Goal: Complete application form

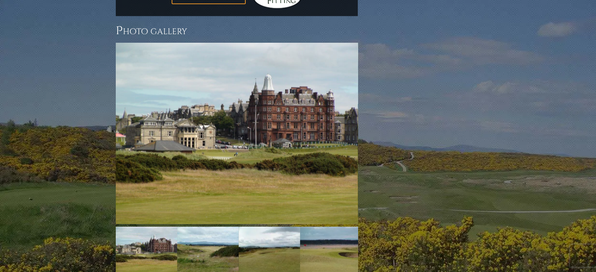
scroll to position [1042, 0]
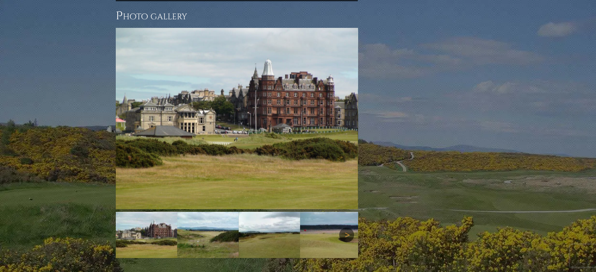
click at [344, 228] on link "Next" at bounding box center [346, 235] width 15 height 15
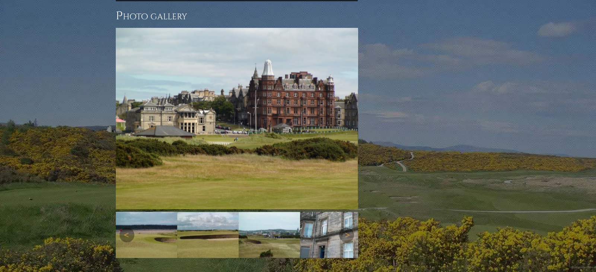
click at [308, 212] on img at bounding box center [330, 235] width 61 height 46
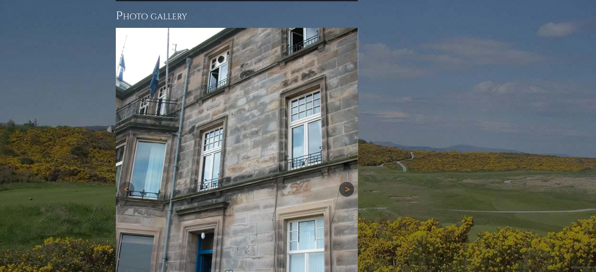
click at [345, 182] on link "Next" at bounding box center [346, 189] width 15 height 15
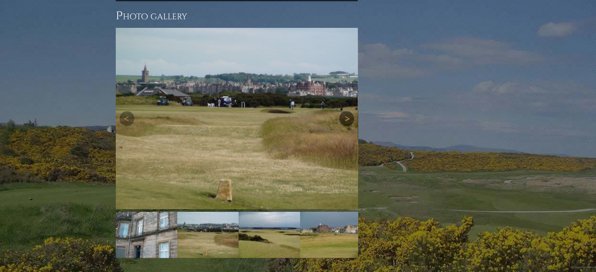
click at [346, 111] on link "Next" at bounding box center [346, 118] width 15 height 15
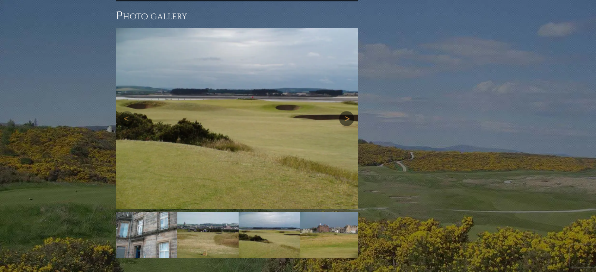
click at [346, 111] on link "Next" at bounding box center [346, 118] width 15 height 15
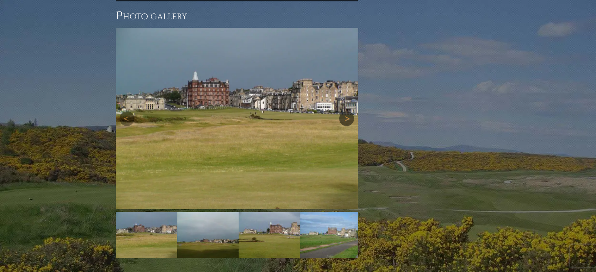
click at [346, 111] on link "Next" at bounding box center [346, 118] width 15 height 15
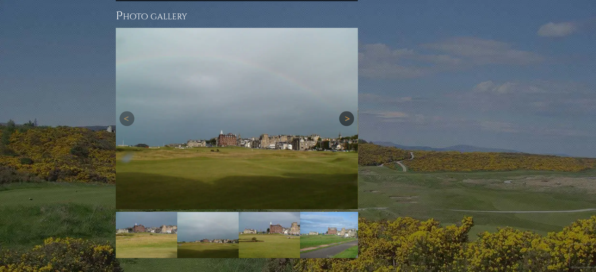
click at [346, 111] on link "Next" at bounding box center [346, 118] width 15 height 15
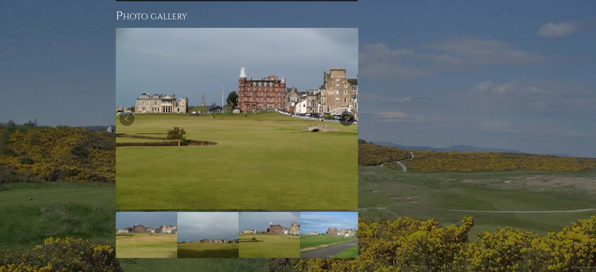
click at [346, 111] on link "Next" at bounding box center [346, 118] width 15 height 15
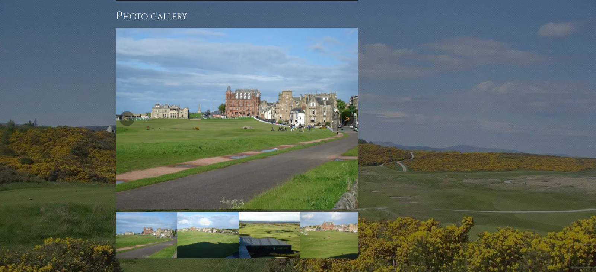
click at [347, 111] on link "Next" at bounding box center [346, 118] width 15 height 15
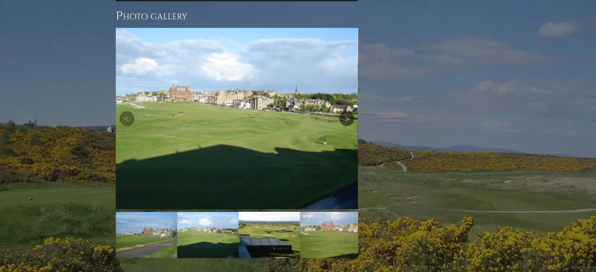
click at [347, 111] on link "Next" at bounding box center [346, 118] width 15 height 15
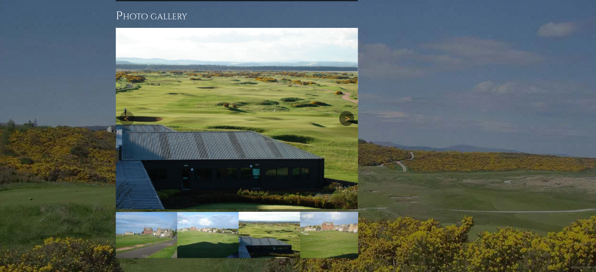
click at [347, 111] on link "Next" at bounding box center [346, 118] width 15 height 15
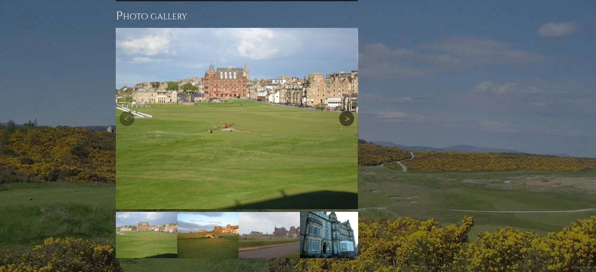
click at [347, 111] on link "Next" at bounding box center [346, 118] width 15 height 15
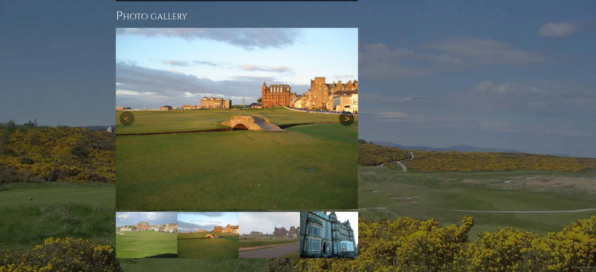
click at [347, 111] on link "Next" at bounding box center [346, 118] width 15 height 15
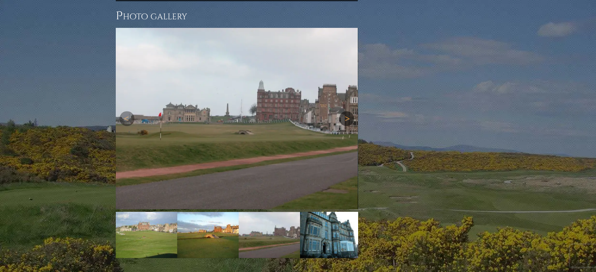
click at [348, 111] on link "Next" at bounding box center [346, 118] width 15 height 15
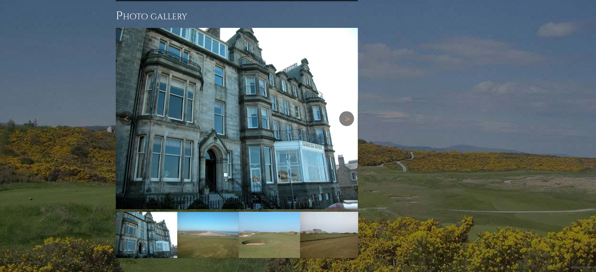
click at [348, 111] on link "Next" at bounding box center [346, 118] width 15 height 15
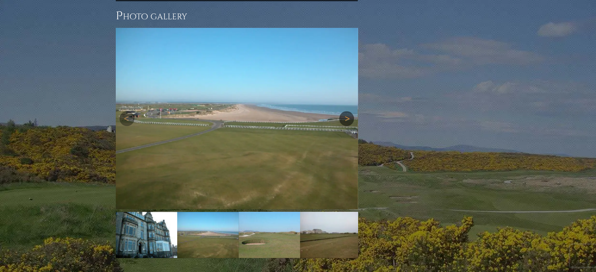
click at [348, 111] on link "Next" at bounding box center [346, 118] width 15 height 15
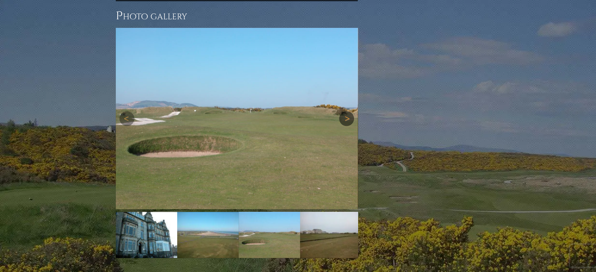
click at [348, 111] on link "Next" at bounding box center [346, 118] width 15 height 15
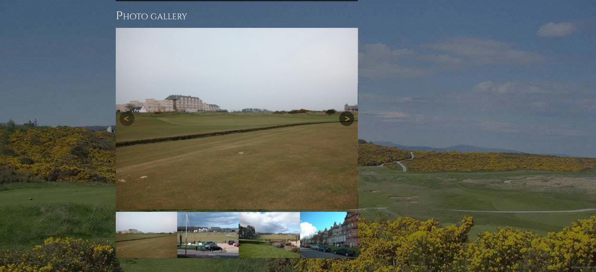
click at [348, 111] on link "Next" at bounding box center [346, 118] width 15 height 15
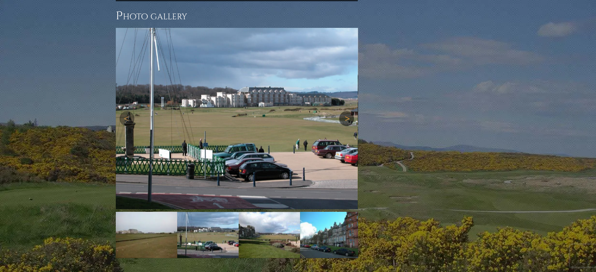
click at [348, 111] on link "Next" at bounding box center [346, 118] width 15 height 15
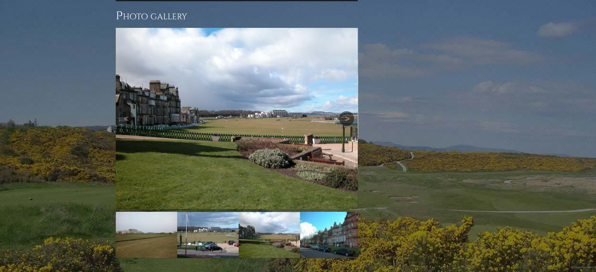
click at [348, 111] on link "Next" at bounding box center [346, 118] width 15 height 15
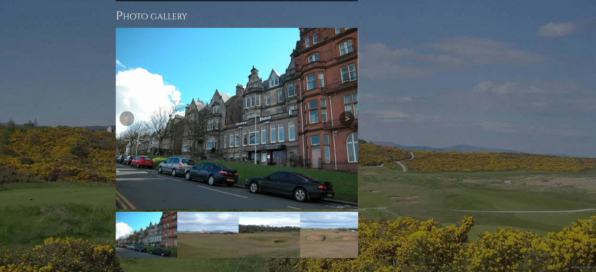
click at [348, 111] on link "Next" at bounding box center [346, 118] width 15 height 15
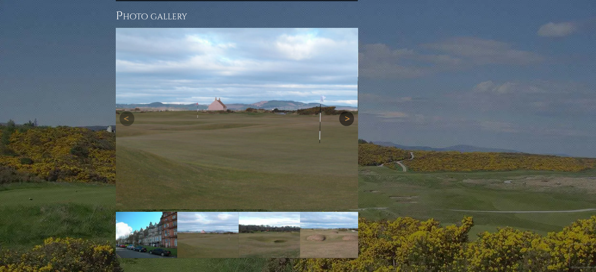
click at [348, 111] on link "Next" at bounding box center [346, 118] width 15 height 15
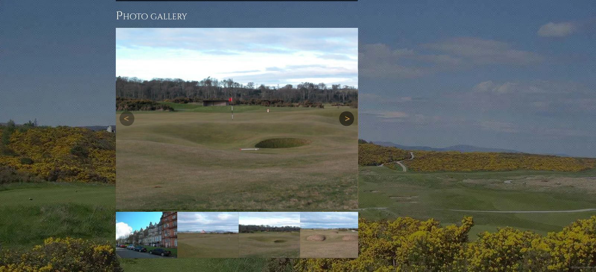
click at [348, 111] on link "Next" at bounding box center [346, 118] width 15 height 15
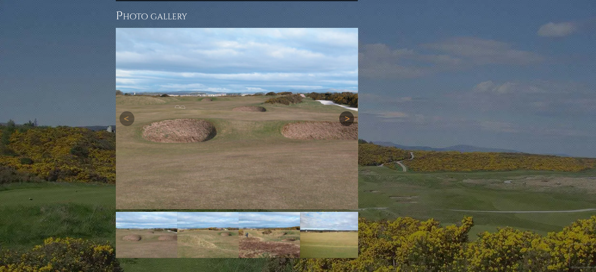
click at [347, 111] on link "Next" at bounding box center [346, 118] width 15 height 15
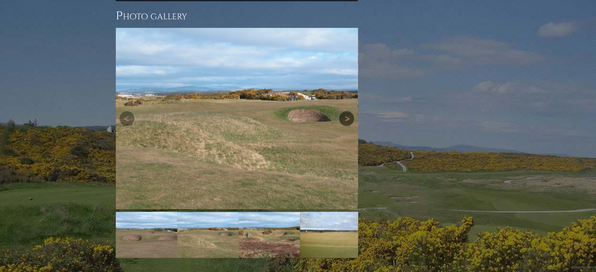
click at [347, 111] on link "Next" at bounding box center [346, 118] width 15 height 15
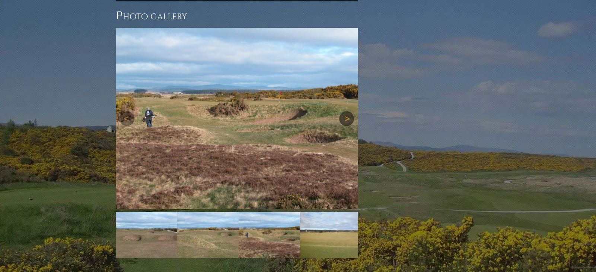
click at [347, 111] on link "Next" at bounding box center [346, 118] width 15 height 15
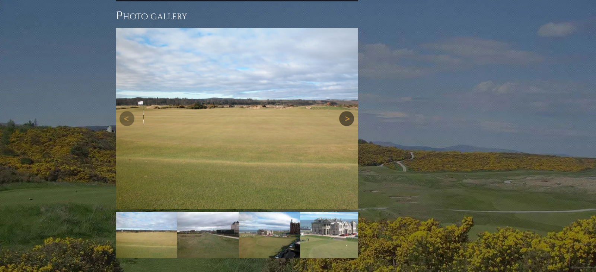
click at [347, 111] on link "Next" at bounding box center [346, 118] width 15 height 15
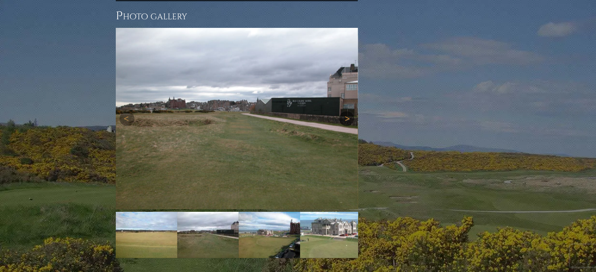
click at [347, 111] on link "Next" at bounding box center [346, 118] width 15 height 15
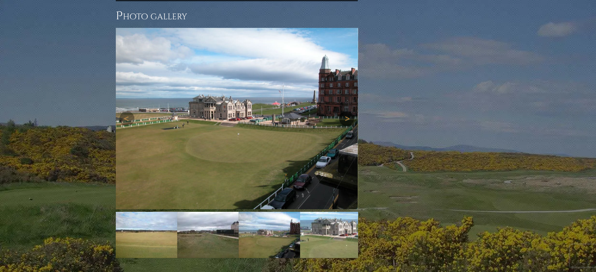
click at [347, 111] on link "Next" at bounding box center [346, 118] width 15 height 15
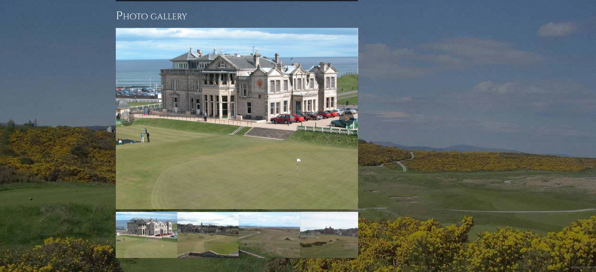
click at [347, 111] on link "Next" at bounding box center [346, 118] width 15 height 15
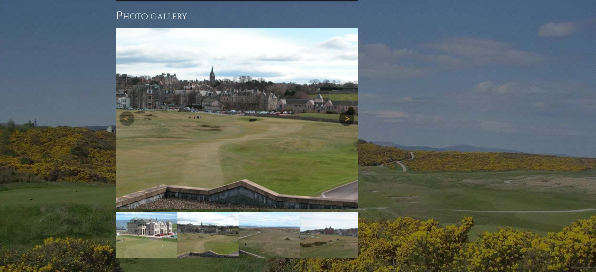
click at [347, 111] on link "Next" at bounding box center [346, 118] width 15 height 15
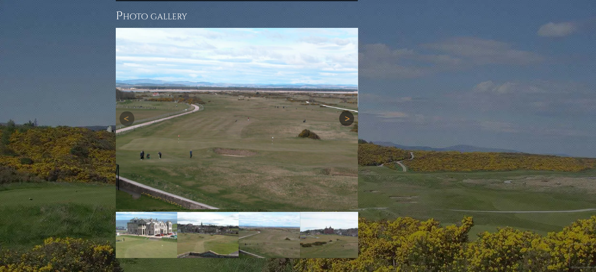
click at [347, 111] on link "Next" at bounding box center [346, 118] width 15 height 15
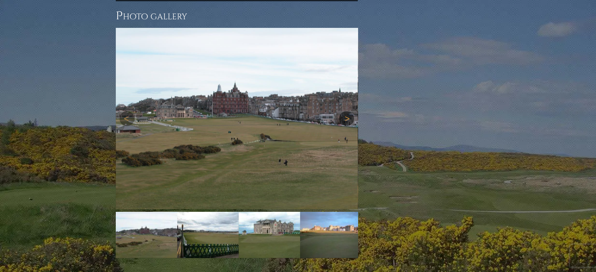
click at [347, 111] on link "Next" at bounding box center [346, 118] width 15 height 15
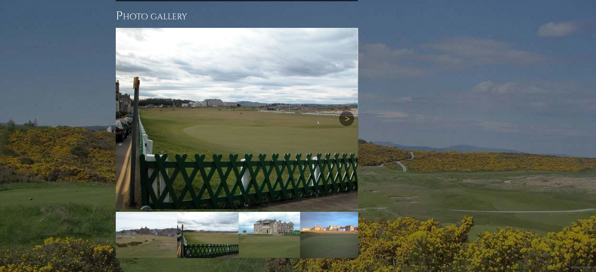
click at [347, 111] on link "Next" at bounding box center [346, 118] width 15 height 15
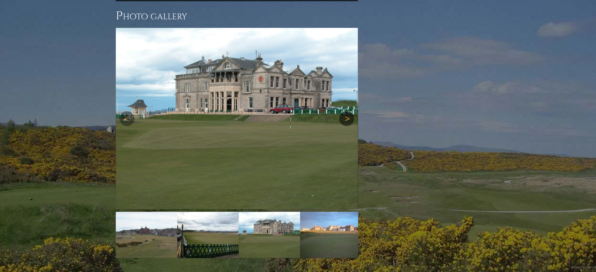
click at [347, 111] on link "Next" at bounding box center [346, 118] width 15 height 15
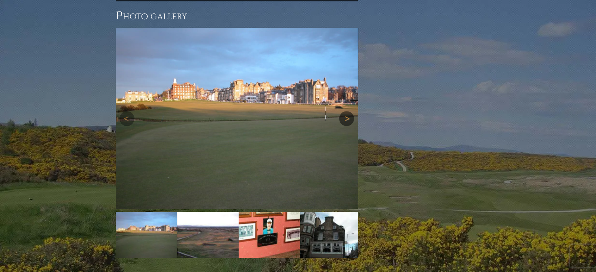
click at [347, 111] on link "Next" at bounding box center [346, 118] width 15 height 15
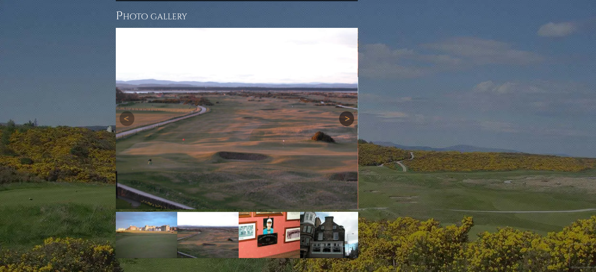
click at [347, 111] on link "Next" at bounding box center [346, 118] width 15 height 15
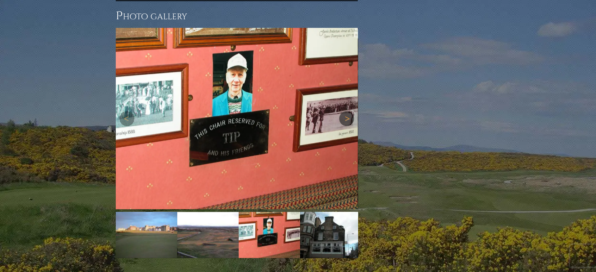
click at [347, 111] on link "Next" at bounding box center [346, 118] width 15 height 15
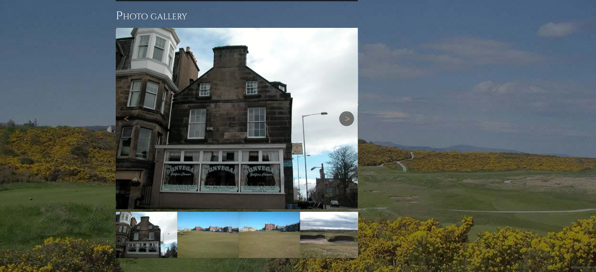
click at [347, 111] on link "Next" at bounding box center [346, 118] width 15 height 15
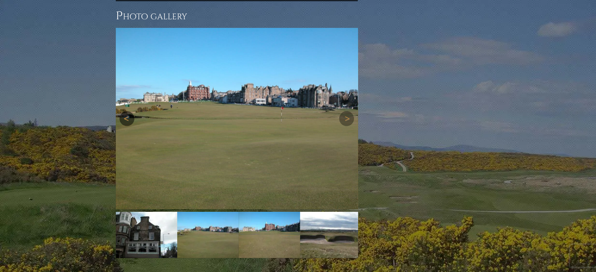
click at [127, 111] on link "Previous" at bounding box center [126, 118] width 15 height 15
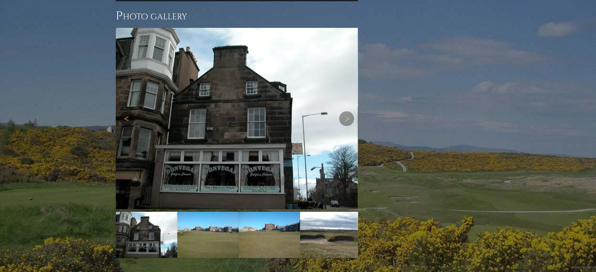
click at [127, 111] on link "Previous" at bounding box center [126, 118] width 15 height 15
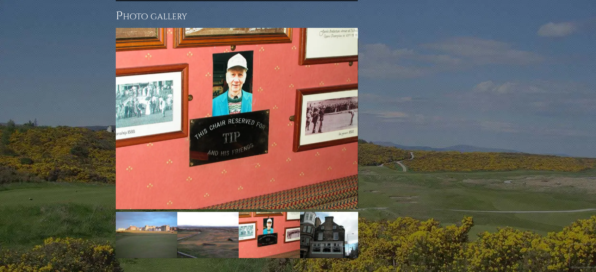
click at [347, 111] on link "Next" at bounding box center [346, 118] width 15 height 15
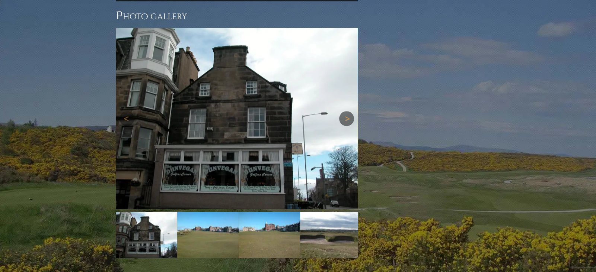
click at [347, 111] on link "Next" at bounding box center [346, 118] width 15 height 15
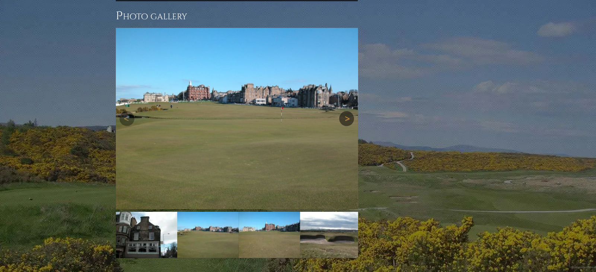
click at [347, 111] on link "Next" at bounding box center [346, 118] width 15 height 15
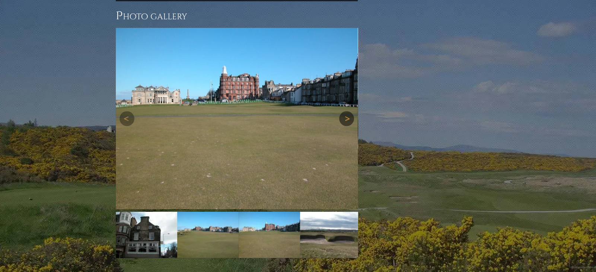
click at [347, 111] on link "Next" at bounding box center [346, 118] width 15 height 15
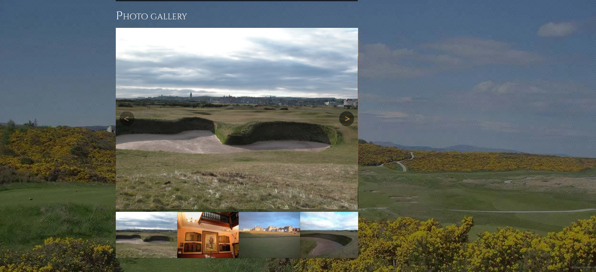
click at [347, 111] on link "Next" at bounding box center [346, 118] width 15 height 15
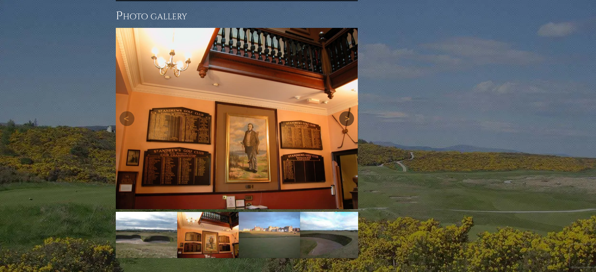
click at [347, 111] on link "Next" at bounding box center [346, 118] width 15 height 15
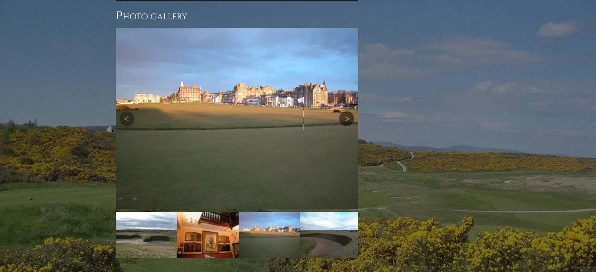
click at [347, 111] on link "Next" at bounding box center [346, 118] width 15 height 15
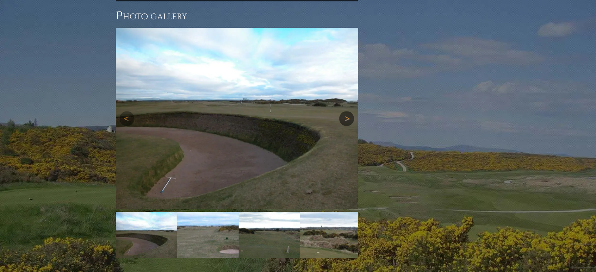
click at [347, 111] on link "Next" at bounding box center [346, 118] width 15 height 15
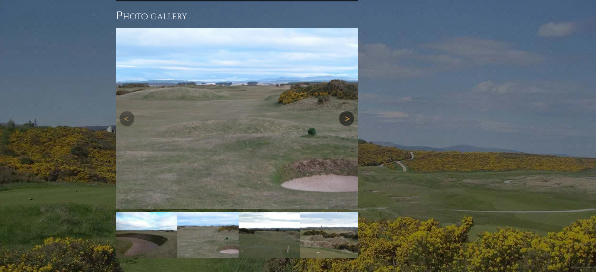
click at [347, 111] on link "Next" at bounding box center [346, 118] width 15 height 15
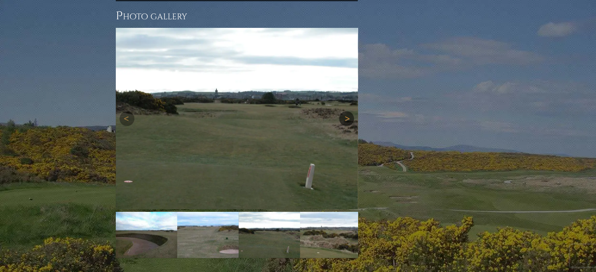
click at [347, 111] on link "Next" at bounding box center [346, 118] width 15 height 15
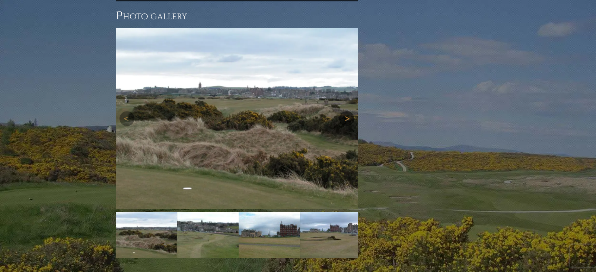
click at [347, 111] on link "Next" at bounding box center [346, 118] width 15 height 15
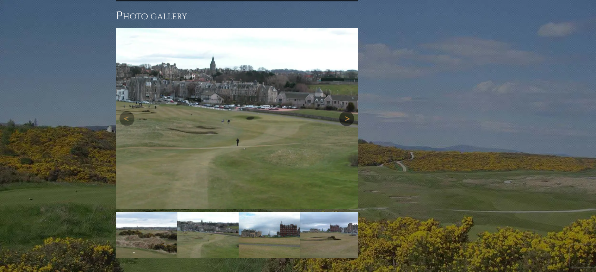
click at [347, 111] on link "Next" at bounding box center [346, 118] width 15 height 15
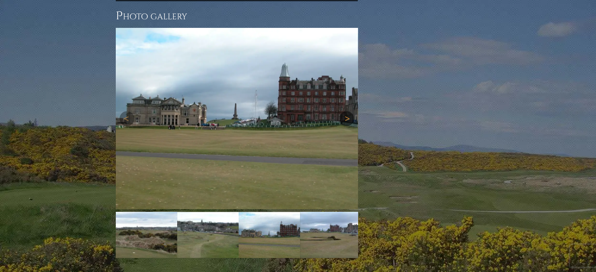
click at [347, 111] on link "Next" at bounding box center [346, 118] width 15 height 15
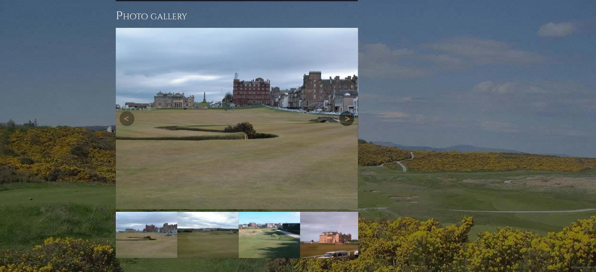
click at [347, 111] on link "Next" at bounding box center [346, 118] width 15 height 15
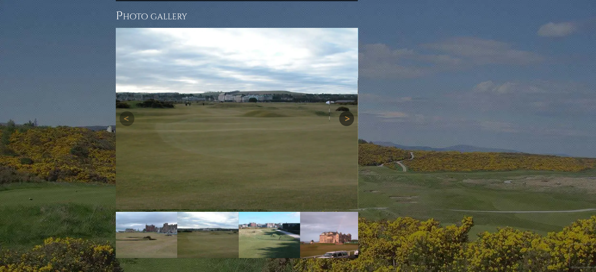
click at [347, 111] on link "Next" at bounding box center [346, 118] width 15 height 15
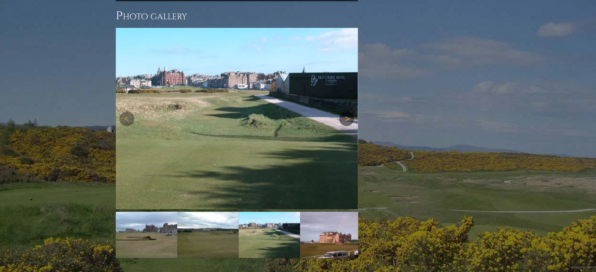
click at [347, 111] on link "Next" at bounding box center [346, 118] width 15 height 15
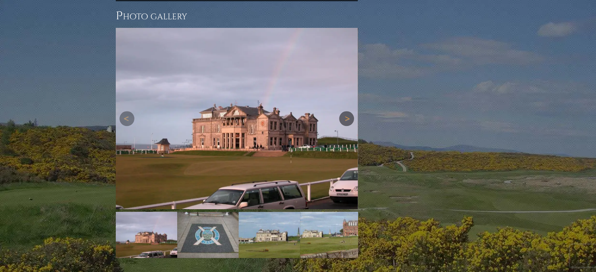
click at [347, 111] on link "Next" at bounding box center [346, 118] width 15 height 15
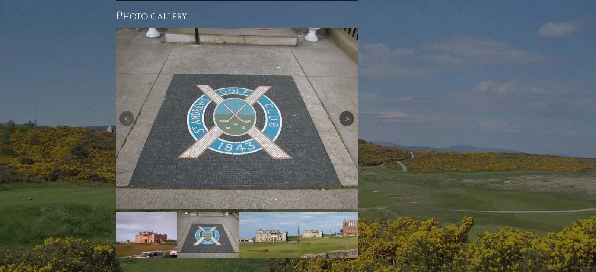
click at [347, 111] on link "Next" at bounding box center [346, 118] width 15 height 15
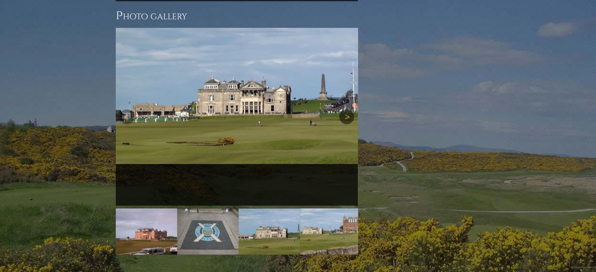
click at [347, 109] on link "Next" at bounding box center [346, 116] width 15 height 15
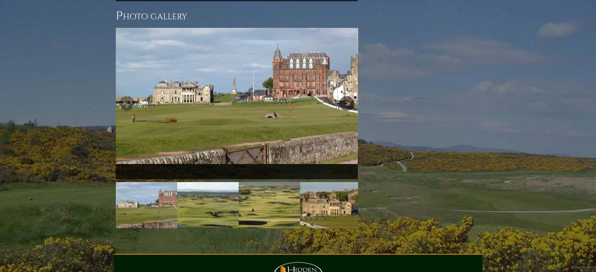
click at [347, 96] on link "Next" at bounding box center [346, 103] width 15 height 15
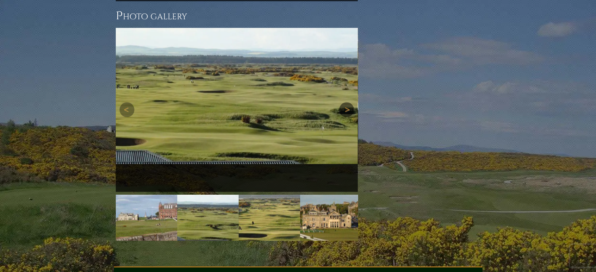
click at [347, 102] on link "Next" at bounding box center [346, 109] width 15 height 15
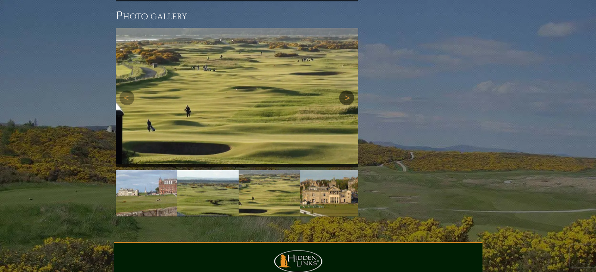
click at [347, 94] on link "Next" at bounding box center [346, 97] width 15 height 15
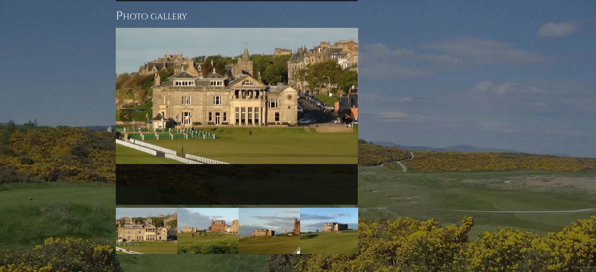
click at [347, 109] on link "Next" at bounding box center [346, 116] width 15 height 15
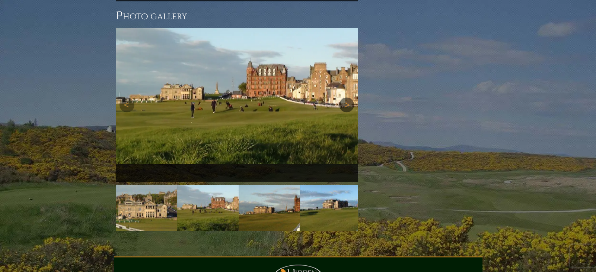
click at [347, 97] on link "Next" at bounding box center [346, 104] width 15 height 15
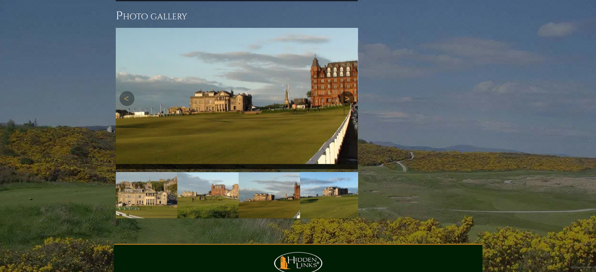
click at [347, 93] on link "Next" at bounding box center [346, 98] width 15 height 15
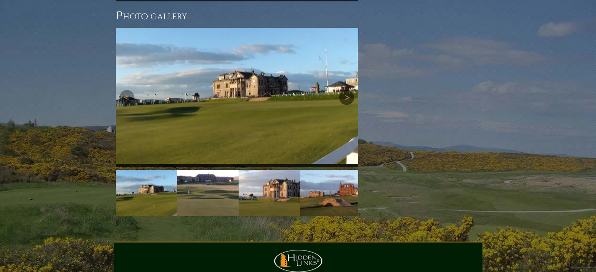
click at [347, 93] on div "Next" at bounding box center [237, 97] width 242 height 139
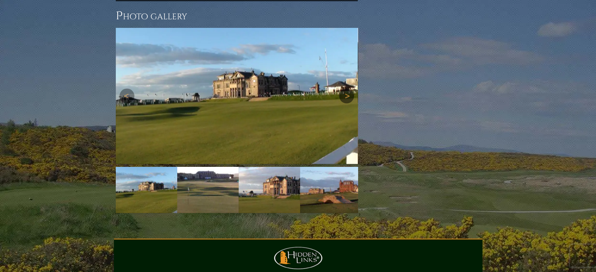
click at [348, 89] on link "Next" at bounding box center [346, 96] width 15 height 15
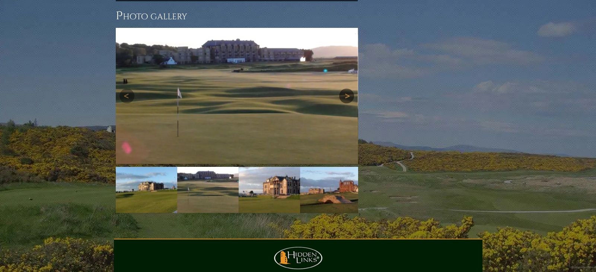
click at [348, 89] on link "Next" at bounding box center [346, 96] width 15 height 15
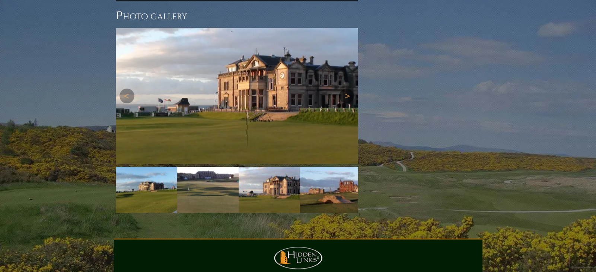
click at [348, 89] on link "Next" at bounding box center [346, 96] width 15 height 15
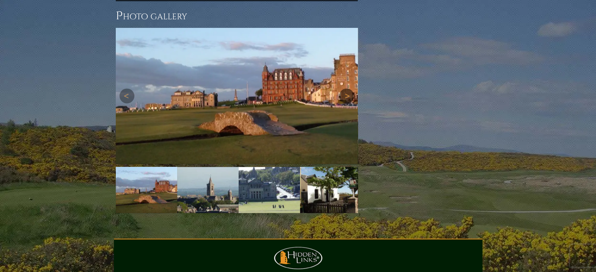
click at [348, 89] on link "Next" at bounding box center [346, 96] width 15 height 15
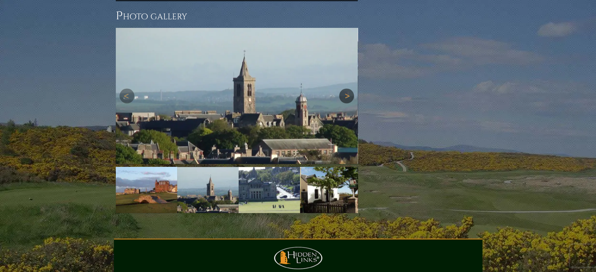
click at [348, 89] on link "Next" at bounding box center [346, 96] width 15 height 15
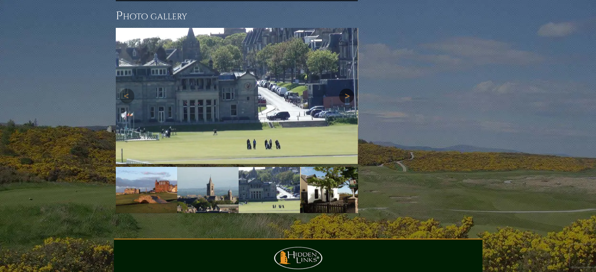
click at [348, 89] on link "Next" at bounding box center [346, 96] width 15 height 15
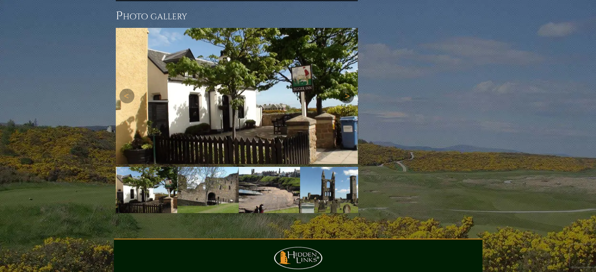
click at [348, 89] on link "Next" at bounding box center [346, 96] width 15 height 15
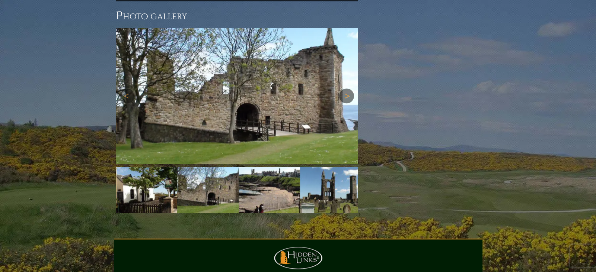
click at [347, 89] on link "Next" at bounding box center [346, 96] width 15 height 15
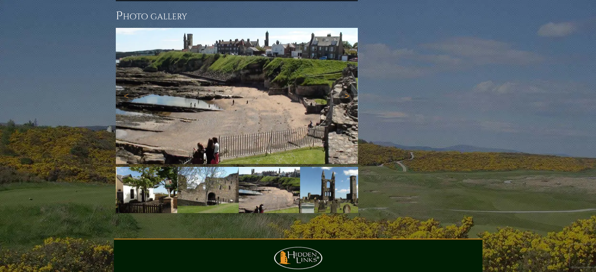
click at [347, 89] on link "Next" at bounding box center [346, 96] width 15 height 15
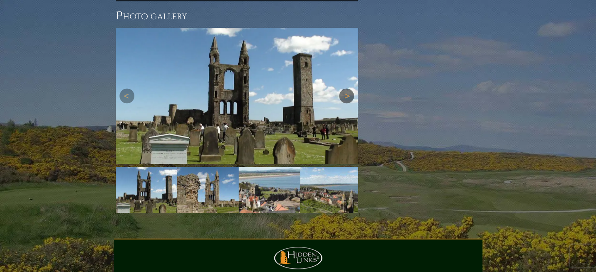
click at [347, 89] on link "Next" at bounding box center [346, 96] width 15 height 15
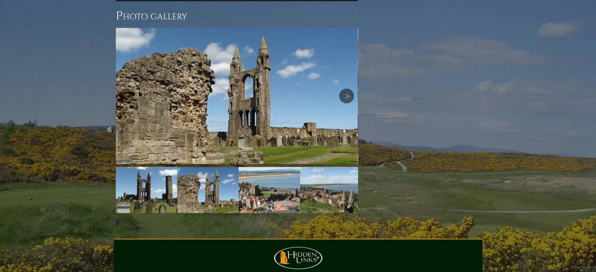
click at [347, 89] on link "Next" at bounding box center [346, 96] width 15 height 15
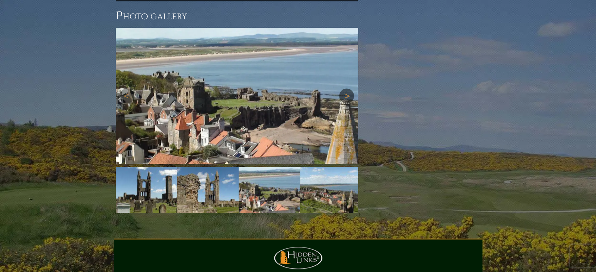
click at [347, 89] on link "Next" at bounding box center [346, 96] width 15 height 15
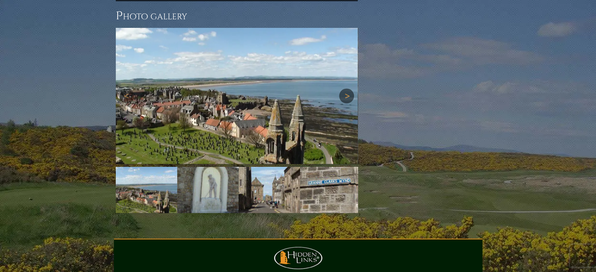
click at [347, 89] on link "Next" at bounding box center [346, 96] width 15 height 15
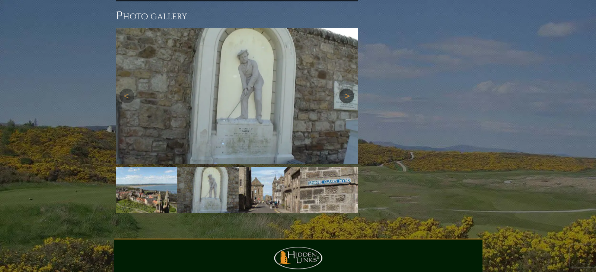
click at [348, 89] on link "Next" at bounding box center [346, 96] width 15 height 15
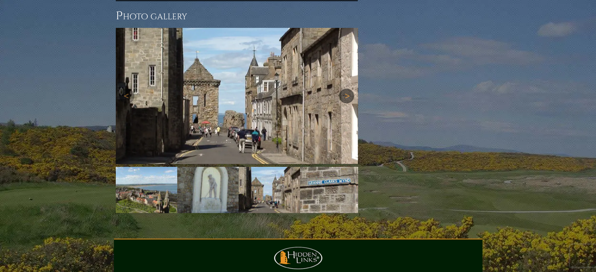
click at [348, 89] on link "Next" at bounding box center [346, 96] width 15 height 15
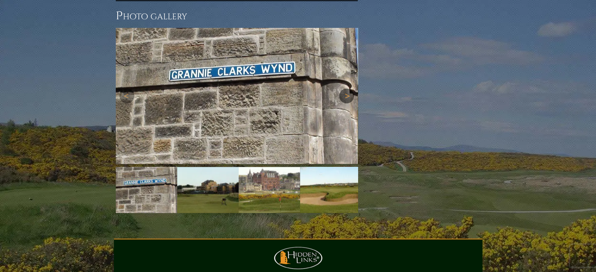
click at [348, 89] on link "Next" at bounding box center [346, 96] width 15 height 15
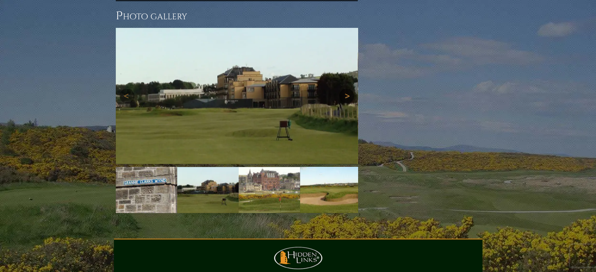
click at [348, 89] on link "Next" at bounding box center [346, 96] width 15 height 15
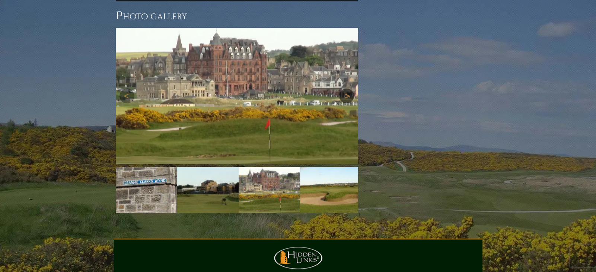
click at [348, 89] on link "Next" at bounding box center [346, 96] width 15 height 15
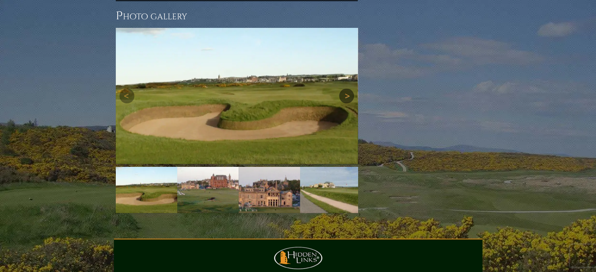
click at [348, 89] on link "Next" at bounding box center [346, 96] width 15 height 15
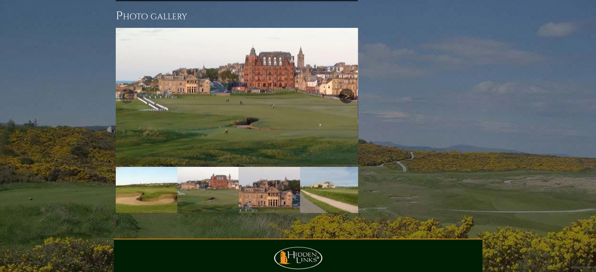
click at [348, 89] on link "Next" at bounding box center [346, 96] width 15 height 15
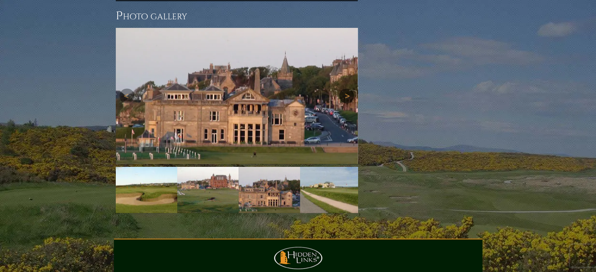
click at [348, 89] on link "Next" at bounding box center [346, 96] width 15 height 15
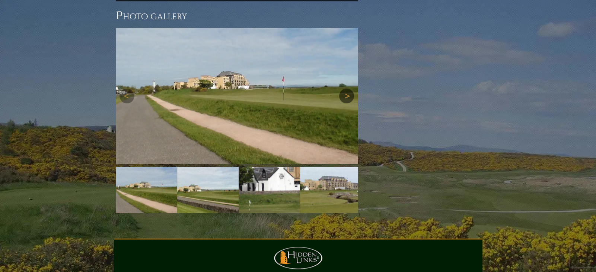
click at [348, 89] on link "Next" at bounding box center [346, 96] width 15 height 15
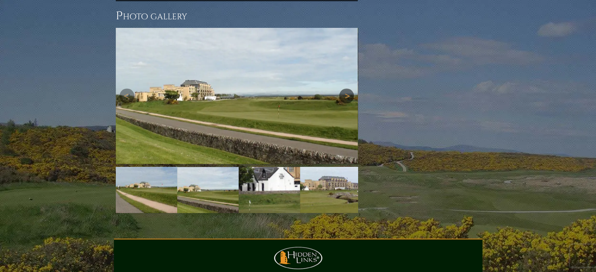
click at [348, 89] on link "Next" at bounding box center [346, 96] width 15 height 15
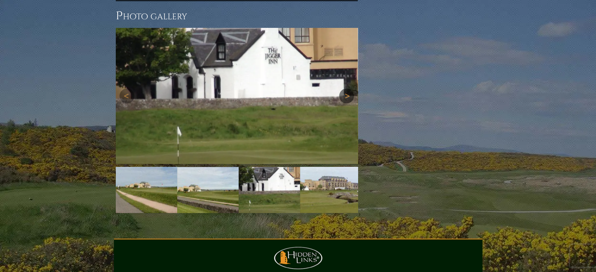
click at [348, 89] on link "Next" at bounding box center [346, 96] width 15 height 15
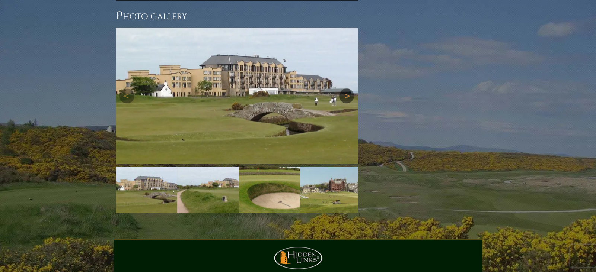
click at [348, 89] on link "Next" at bounding box center [346, 96] width 15 height 15
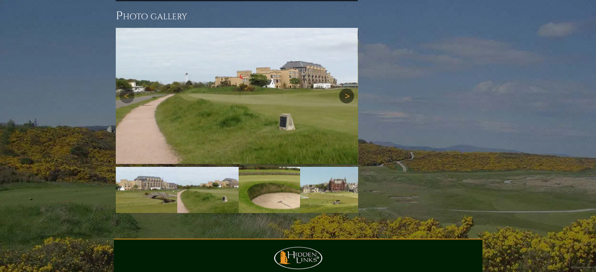
click at [348, 89] on link "Next" at bounding box center [346, 96] width 15 height 15
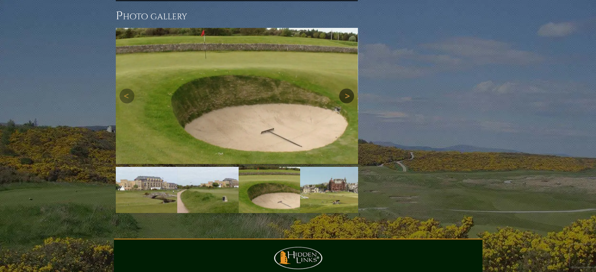
click at [348, 89] on link "Next" at bounding box center [346, 96] width 15 height 15
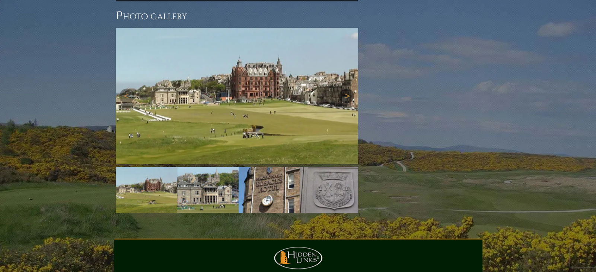
click at [348, 89] on link "Next" at bounding box center [346, 96] width 15 height 15
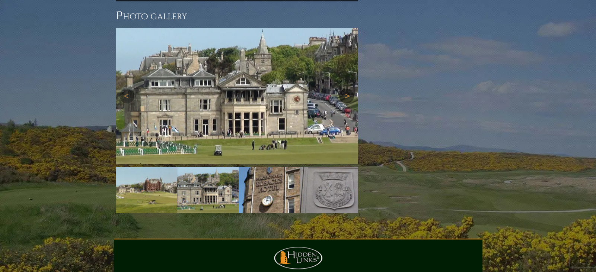
click at [348, 89] on link "Next" at bounding box center [346, 96] width 15 height 15
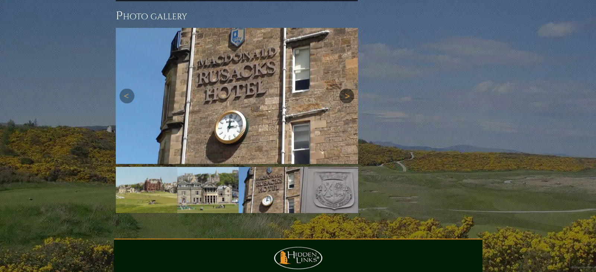
click at [348, 89] on link "Next" at bounding box center [346, 96] width 15 height 15
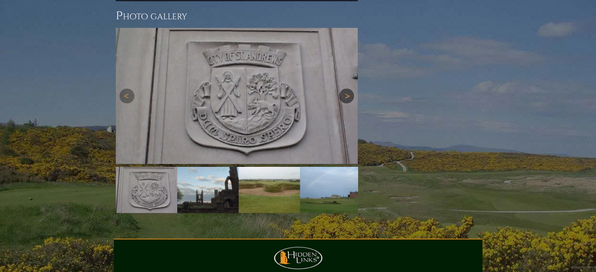
click at [348, 89] on link "Next" at bounding box center [346, 96] width 15 height 15
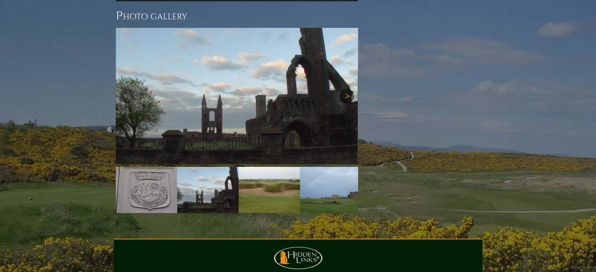
click at [348, 89] on link "Next" at bounding box center [346, 96] width 15 height 15
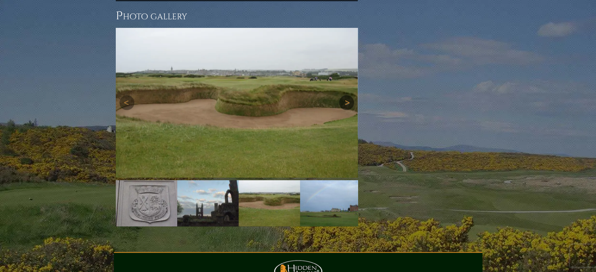
click at [348, 95] on link "Next" at bounding box center [346, 102] width 15 height 15
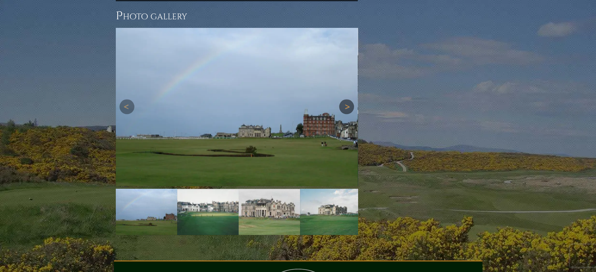
click at [348, 99] on link "Next" at bounding box center [346, 106] width 15 height 15
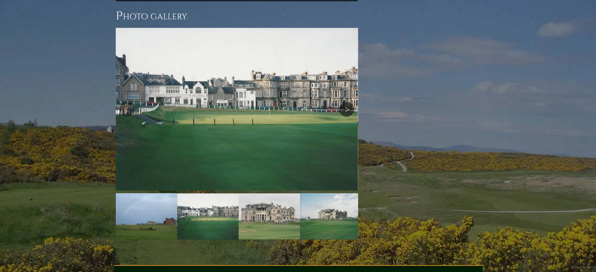
click at [348, 68] on img at bounding box center [237, 109] width 242 height 163
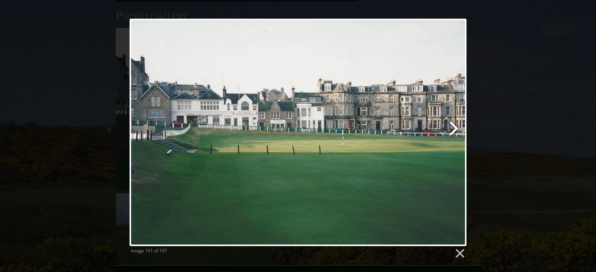
click at [383, 112] on link at bounding box center [358, 133] width 215 height 228
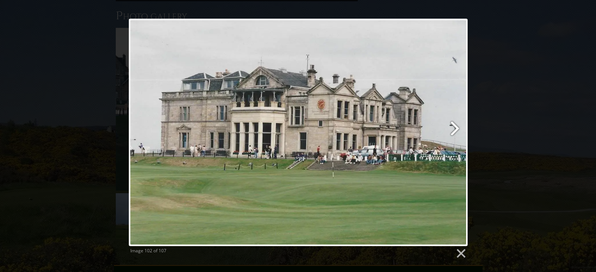
click at [383, 112] on link at bounding box center [358, 133] width 217 height 228
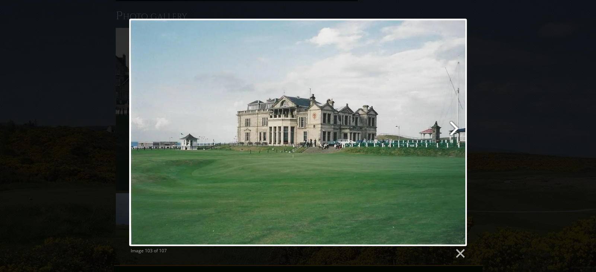
click at [383, 111] on link at bounding box center [359, 133] width 216 height 228
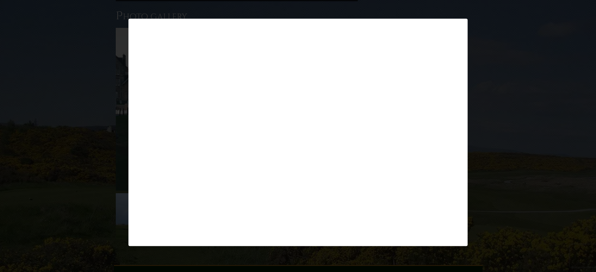
click at [383, 111] on div at bounding box center [297, 133] width 339 height 228
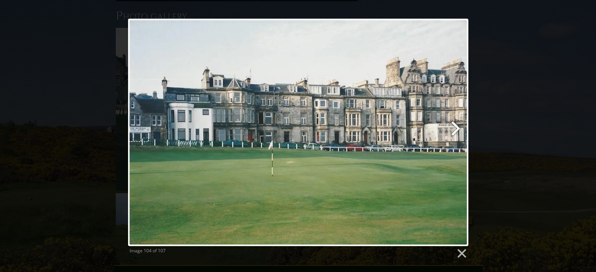
click at [383, 111] on link at bounding box center [359, 133] width 218 height 228
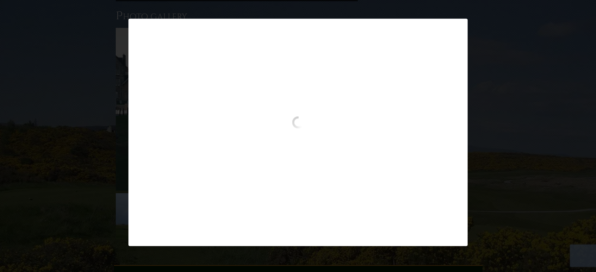
click at [383, 111] on div at bounding box center [297, 133] width 339 height 228
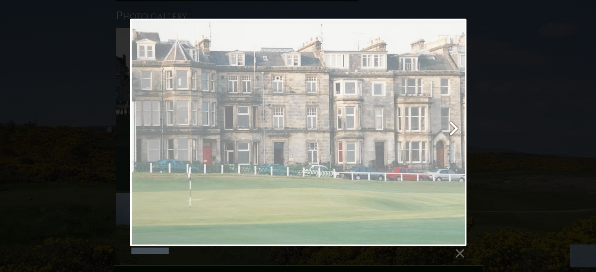
click at [383, 111] on link at bounding box center [358, 133] width 215 height 228
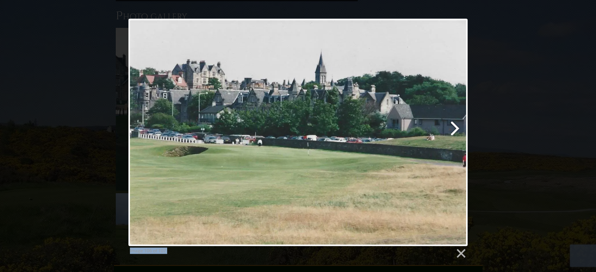
click at [383, 111] on link at bounding box center [358, 133] width 217 height 228
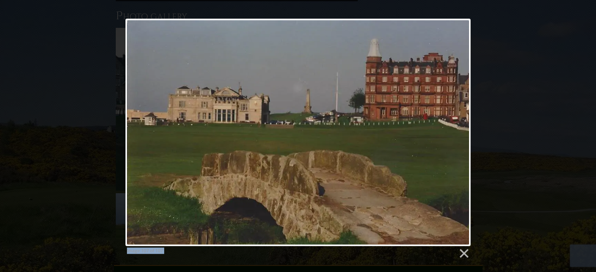
click at [383, 111] on div at bounding box center [297, 133] width 345 height 228
click at [465, 255] on link at bounding box center [463, 253] width 11 height 11
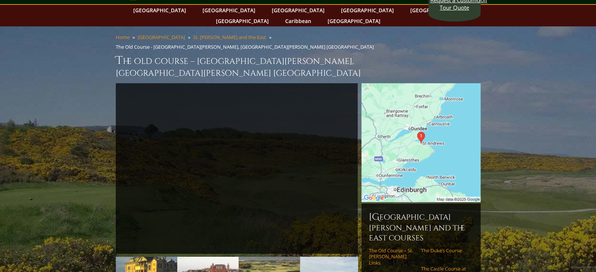
scroll to position [0, 0]
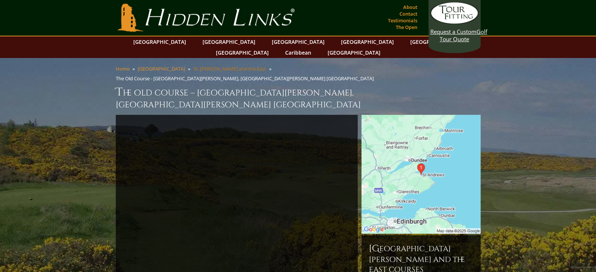
click at [193, 65] on link "St. Andrews and the East" at bounding box center [229, 68] width 73 height 7
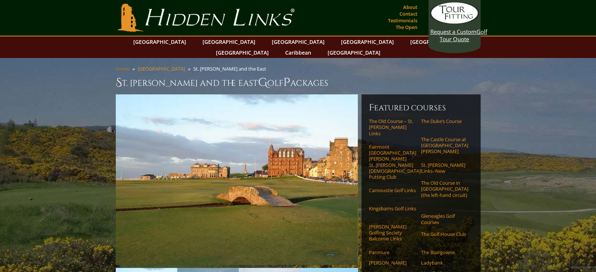
click at [126, 65] on link "Home" at bounding box center [123, 68] width 14 height 7
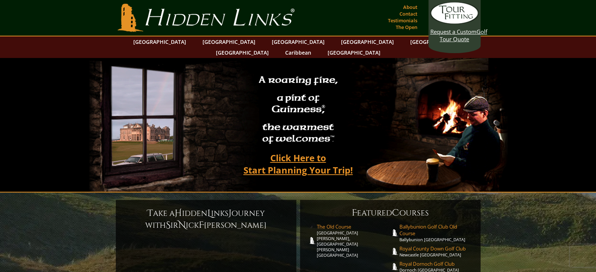
click at [126, 61] on video at bounding box center [298, 125] width 418 height 134
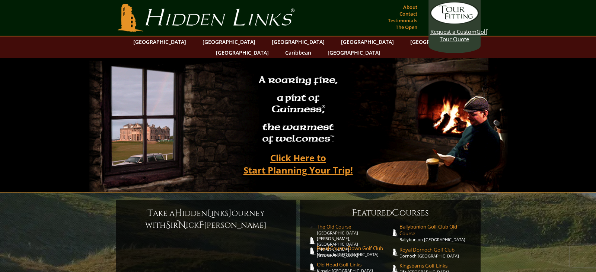
click at [31, 9] on section "Hidden Links Golf Top Nav About Contact Testimonials The Open" at bounding box center [298, 18] width 596 height 36
click at [530, 99] on section "A roaring fire, a pint of Guinness ® , the warmest of welcomes™. Click Here to …" at bounding box center [298, 125] width 596 height 135
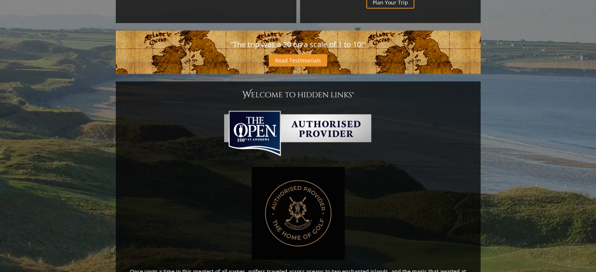
scroll to position [327, 0]
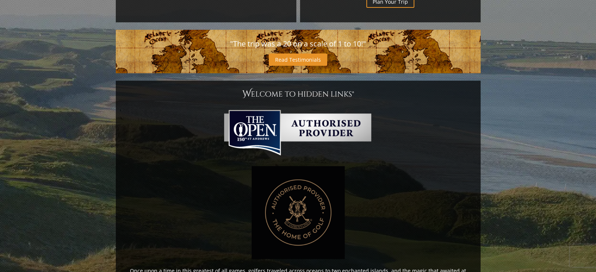
click at [270, 146] on img at bounding box center [298, 132] width 158 height 55
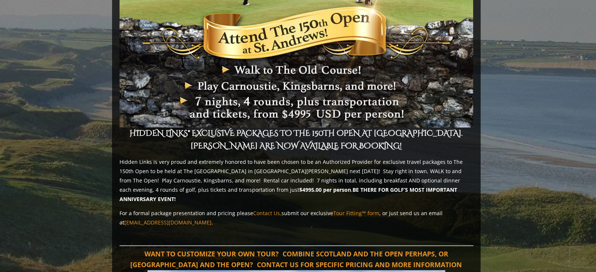
scroll to position [327, 0]
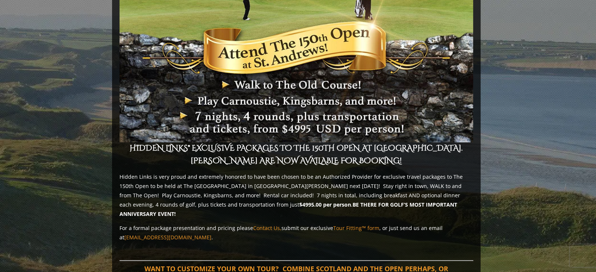
click at [298, 45] on img at bounding box center [295, 9] width 353 height 268
click at [385, 143] on strong "HIDDEN LINKS® EXCLUSIVE PACKAGES TO THE 150TH OPEN AT ST. ANDREWS ARE NOW AVAIL…" at bounding box center [295, 154] width 333 height 23
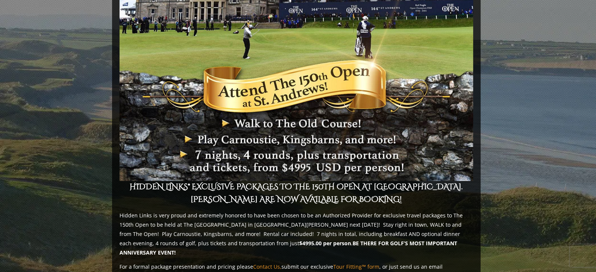
scroll to position [287, 0]
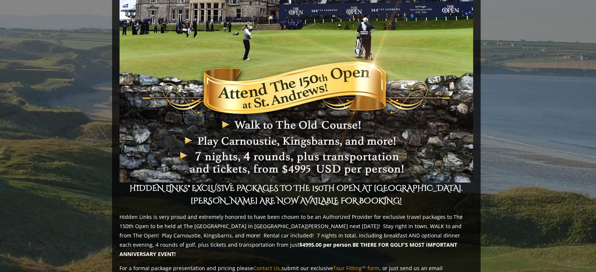
click at [231, 138] on img at bounding box center [295, 49] width 353 height 268
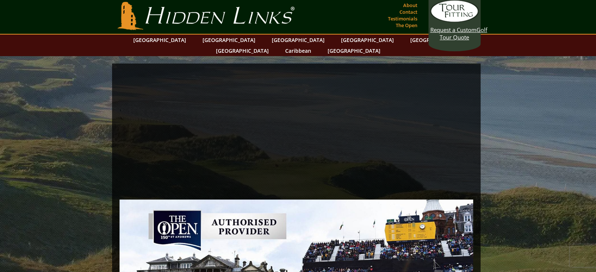
scroll to position [0, 0]
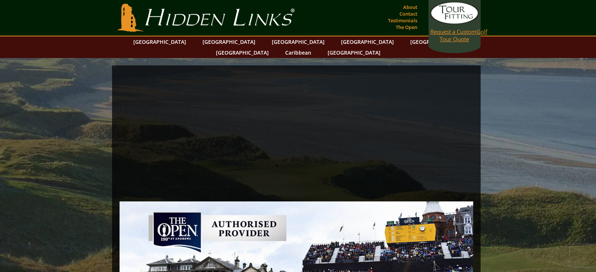
click at [451, 34] on span "Request a Custom" at bounding box center [453, 31] width 46 height 7
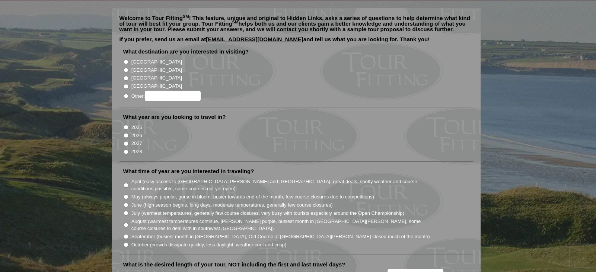
scroll to position [60, 0]
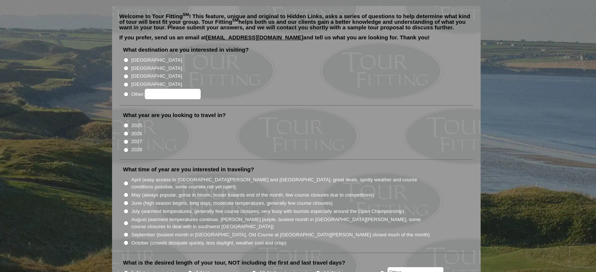
click at [127, 74] on input "[GEOGRAPHIC_DATA]" at bounding box center [126, 76] width 5 height 5
radio input "true"
click at [126, 131] on input "2026" at bounding box center [126, 133] width 5 height 5
radio input "true"
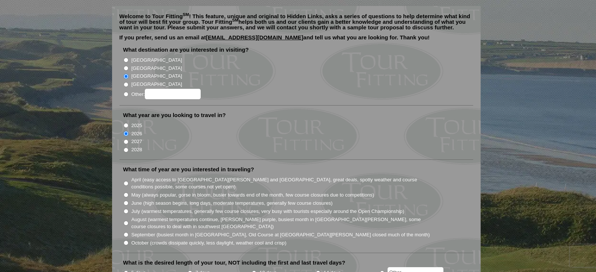
click at [126, 209] on input "July (warmest temperatures, generally few course closures, very busy with touri…" at bounding box center [126, 211] width 5 height 5
radio input "true"
click at [126, 209] on input "July (warmest temperatures, generally few course closures, very busy with touri…" at bounding box center [126, 211] width 5 height 5
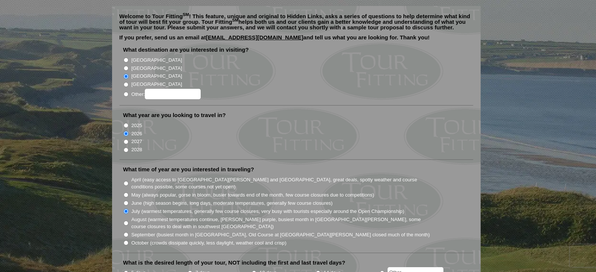
click at [127, 193] on input "May (always popular, gorse in bloom, busier towards end of the month, few cours…" at bounding box center [126, 195] width 5 height 5
radio input "true"
click at [124, 181] on input "April (easy access to [GEOGRAPHIC_DATA][PERSON_NAME] and [GEOGRAPHIC_DATA], gre…" at bounding box center [126, 183] width 5 height 5
radio input "true"
click at [124, 193] on input "May (always popular, gorse in bloom, busier towards end of the month, few cours…" at bounding box center [126, 195] width 5 height 5
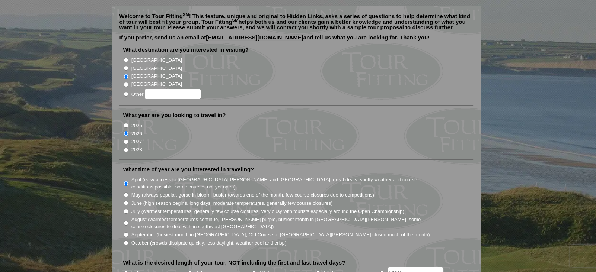
radio input "true"
click at [124, 201] on input "June (high season begins, long days, moderate temperatures, generally few cours…" at bounding box center [126, 203] width 5 height 5
radio input "true"
click at [124, 209] on input "July (warmest temperatures, generally few course closures, very busy with touri…" at bounding box center [126, 211] width 5 height 5
radio input "true"
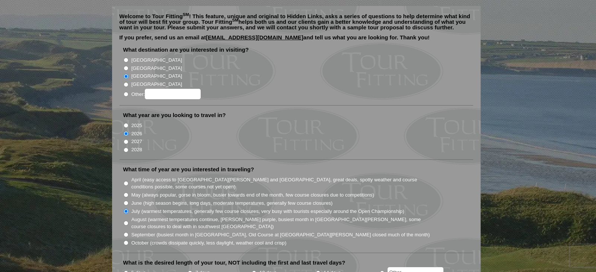
click at [127, 193] on input "May (always popular, gorse in bloom, busier towards end of the month, few cours…" at bounding box center [126, 195] width 5 height 5
radio input "true"
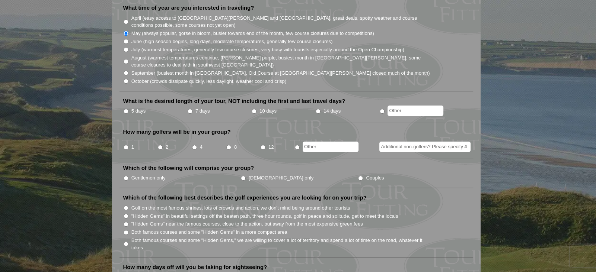
scroll to position [223, 0]
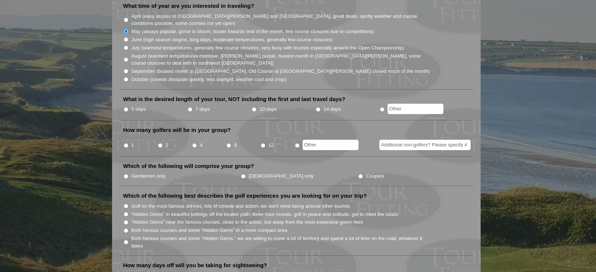
click at [255, 107] on input "10 days" at bounding box center [253, 109] width 5 height 5
radio input "true"
click at [187, 107] on input "7 days" at bounding box center [189, 109] width 5 height 5
radio input "true"
click at [124, 107] on input "5 days" at bounding box center [126, 109] width 5 height 5
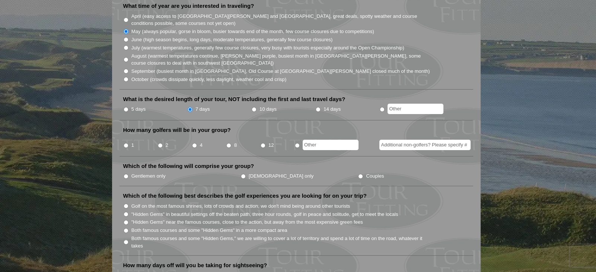
radio input "true"
click at [187, 107] on input "7 days" at bounding box center [189, 109] width 5 height 5
radio input "true"
click at [251, 107] on input "10 days" at bounding box center [253, 109] width 5 height 5
radio input "true"
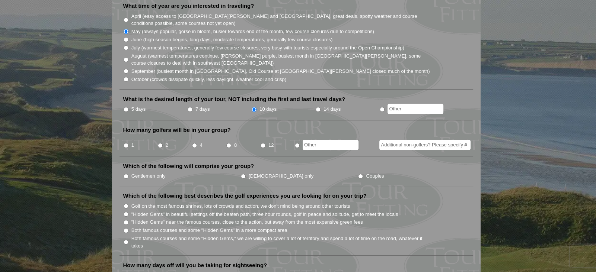
click at [128, 143] on input "1" at bounding box center [126, 145] width 5 height 5
radio input "true"
click at [295, 143] on input "radio" at bounding box center [297, 145] width 5 height 5
radio input "true"
click at [128, 143] on input "1" at bounding box center [126, 145] width 5 height 5
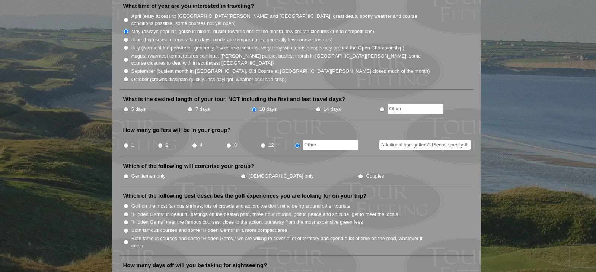
radio input "true"
click at [128, 143] on input "1" at bounding box center [126, 145] width 5 height 5
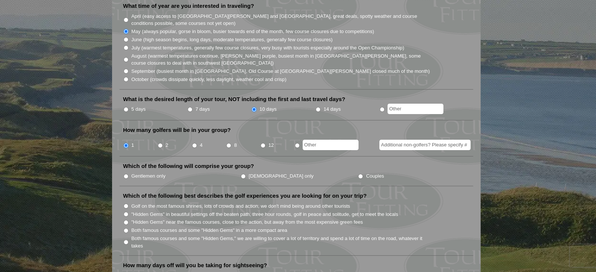
click at [128, 174] on input "Gentlemen only" at bounding box center [126, 176] width 5 height 5
radio input "true"
click at [358, 174] on input "Couples" at bounding box center [360, 176] width 5 height 5
radio input "true"
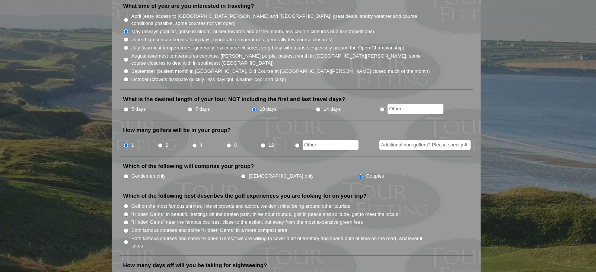
click at [127, 212] on input ""Hidden Gems" in beautiful settings off the beaten path, three hour rounds, gol…" at bounding box center [126, 214] width 5 height 5
radio input "true"
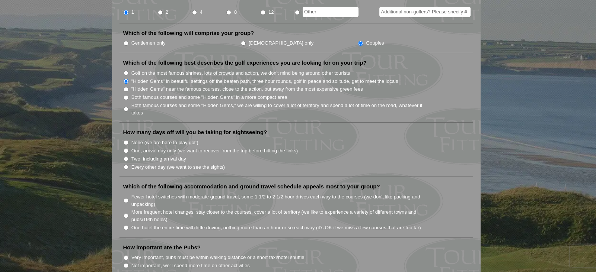
scroll to position [357, 0]
click at [126, 164] on input "Every other day (we want to see the sights)" at bounding box center [126, 166] width 5 height 5
radio input "true"
click at [124, 140] on input "None (we are here to play golf)" at bounding box center [126, 142] width 5 height 5
radio input "true"
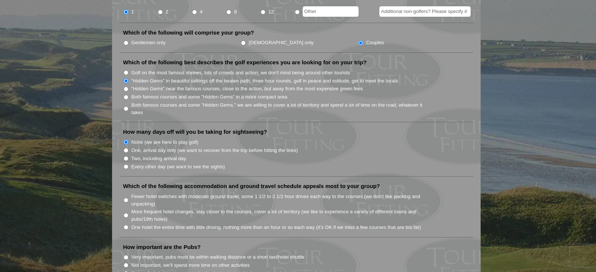
click at [127, 164] on input "Every other day (we want to see the sights)" at bounding box center [126, 166] width 5 height 5
radio input "true"
click at [124, 140] on input "None (we are here to play golf)" at bounding box center [126, 142] width 5 height 5
radio input "true"
click at [127, 164] on input "Every other day (we want to see the sights)" at bounding box center [126, 166] width 5 height 5
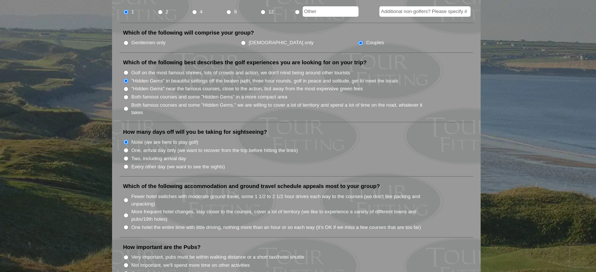
radio input "true"
click at [66, 209] on section "Welcome to Tour Fitting SM ! This feature, unique and original to Hidden Links,…" at bounding box center [298, 254] width 596 height 1106
click at [117, 225] on div "Welcome to Tour Fitting SM ! This feature, unique and original to Hidden Links,…" at bounding box center [296, 250] width 368 height 1083
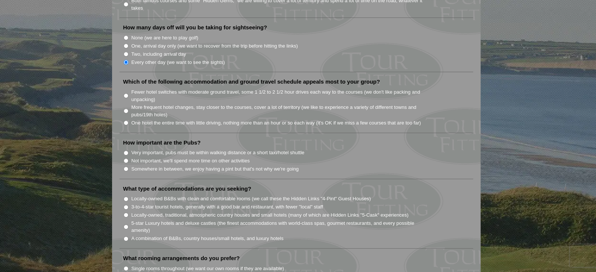
scroll to position [476, 0]
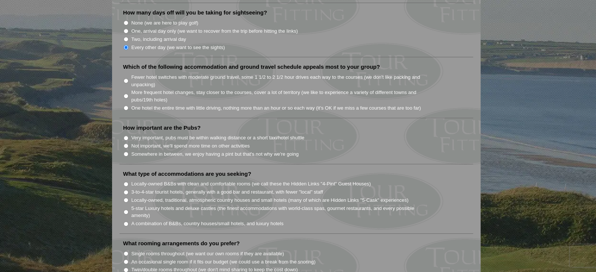
click at [127, 106] on input "One hotel the entire time with little driving, nothing more than an hour or so …" at bounding box center [126, 108] width 5 height 5
radio input "true"
click at [127, 106] on input "One hotel the entire time with little driving, nothing more than an hour or so …" at bounding box center [126, 108] width 5 height 5
drag, startPoint x: 127, startPoint y: 102, endPoint x: 95, endPoint y: 133, distance: 44.5
click at [95, 133] on section "Welcome to Tour Fitting SM ! This feature, unique and original to Hidden Links,…" at bounding box center [298, 135] width 596 height 1106
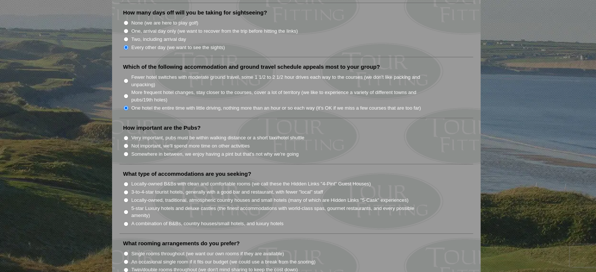
click at [127, 136] on input "Very important, pubs must be within walking distance or a short taxi/hotel shut…" at bounding box center [126, 138] width 5 height 5
radio input "true"
click at [124, 152] on input "Somewhere in between, we enjoy having a pint but that's not why we're going" at bounding box center [126, 154] width 5 height 5
radio input "true"
click at [124, 144] on input "Not important, we'll spend more time on other activities" at bounding box center [126, 146] width 5 height 5
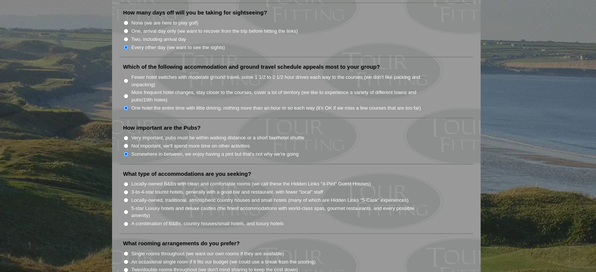
radio input "true"
click at [100, 180] on section "Welcome to Tour Fitting SM ! This feature, unique and original to Hidden Links,…" at bounding box center [298, 135] width 596 height 1106
click at [107, 204] on section "Welcome to Tour Fitting SM ! This feature, unique and original to Hidden Links,…" at bounding box center [298, 135] width 596 height 1106
click at [128, 190] on input "3-to-4-star tourist hotels, generally with a good bar and restaurant, with fewe…" at bounding box center [126, 192] width 5 height 5
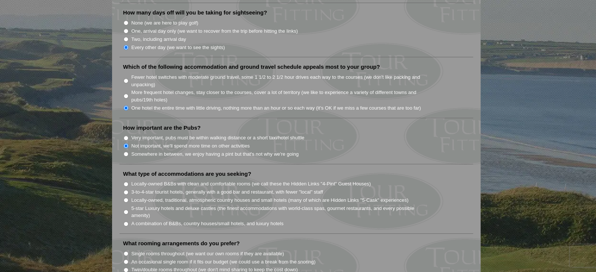
radio input "true"
click at [64, 236] on section "Welcome to Tour Fitting SM ! This feature, unique and original to Hidden Links,…" at bounding box center [298, 135] width 596 height 1106
click at [121, 245] on li "What rooming arrangements do you prefer? Single rooms throughout (we want our o…" at bounding box center [295, 260] width 353 height 40
click at [115, 256] on div "Welcome to Tour Fitting SM ! This feature, unique and original to Hidden Links,…" at bounding box center [296, 130] width 368 height 1083
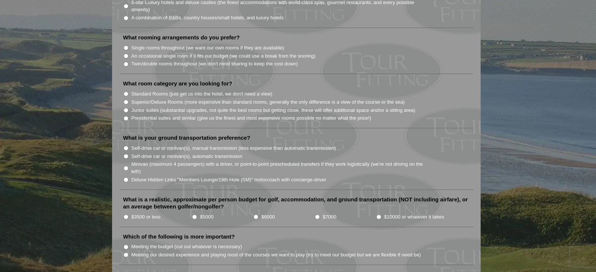
scroll to position [684, 0]
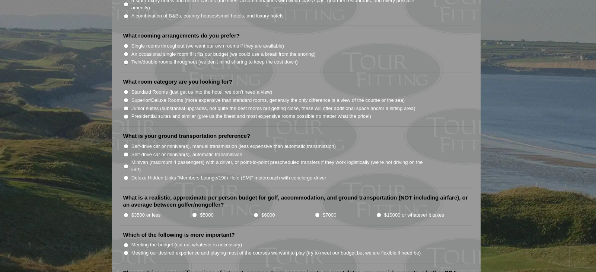
click at [127, 78] on label "What room category are you looking for?" at bounding box center [177, 81] width 109 height 7
click at [128, 44] on input "Single rooms throughout (we want our own rooms if they are available)" at bounding box center [126, 46] width 5 height 5
radio input "true"
click at [126, 98] on input "Superior/Deluxe Rooms (more expensive than standard rooms, generally the only d…" at bounding box center [126, 100] width 5 height 5
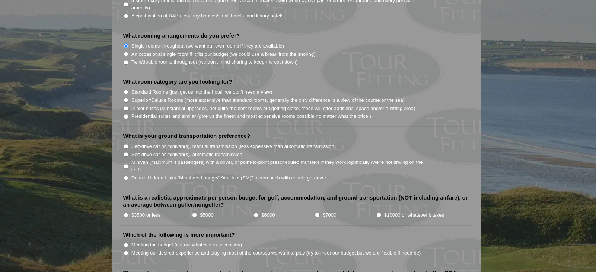
radio input "true"
click at [124, 106] on input "Junior suites (substantial upgrades, not quite the best rooms but getting close…" at bounding box center [126, 108] width 5 height 5
radio input "true"
click at [127, 152] on input "Self-drive car or minivan(s), automatic transmission" at bounding box center [126, 154] width 5 height 5
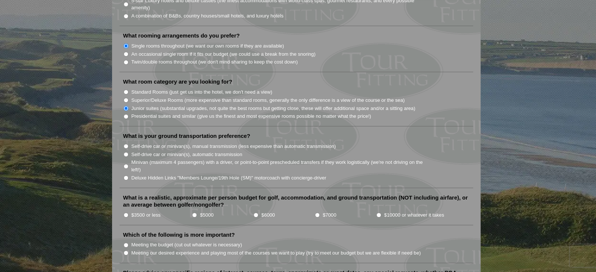
radio input "true"
click at [195, 213] on input "$5000" at bounding box center [194, 215] width 5 height 5
radio input "true"
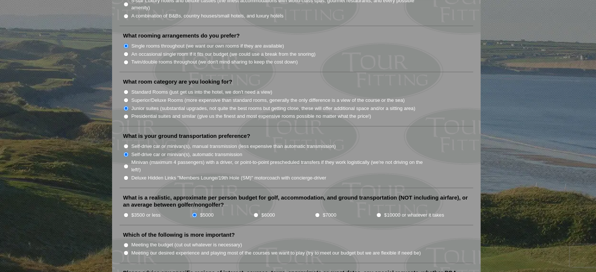
click at [253, 213] on input "$6000" at bounding box center [255, 215] width 5 height 5
radio input "true"
click at [197, 213] on input "$5000" at bounding box center [194, 215] width 5 height 5
radio input "true"
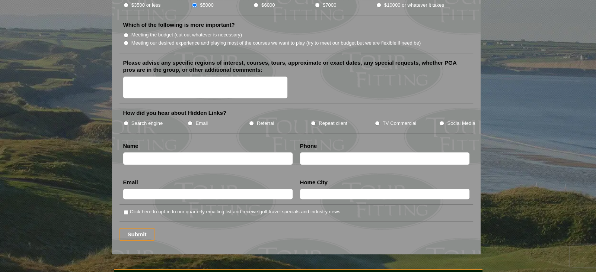
scroll to position [893, 0]
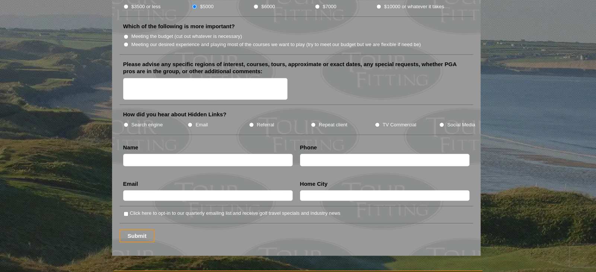
click at [128, 42] on input "Meeting our desired experience and playing most of the courses we want to play …" at bounding box center [126, 44] width 5 height 5
radio input "true"
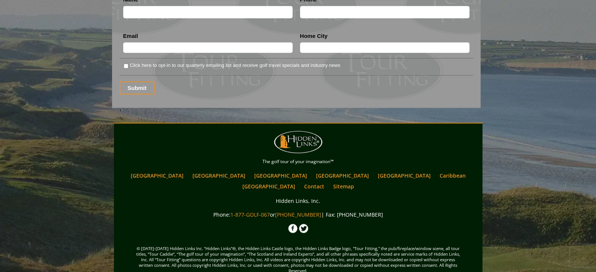
scroll to position [1055, 0]
